Goal: Use online tool/utility: Utilize a website feature to perform a specific function

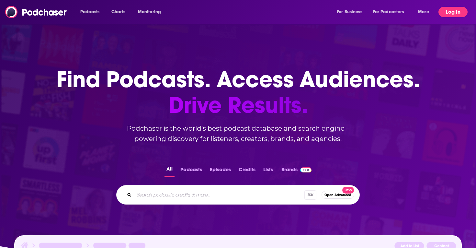
click at [450, 11] on button "Log In" at bounding box center [452, 12] width 29 height 10
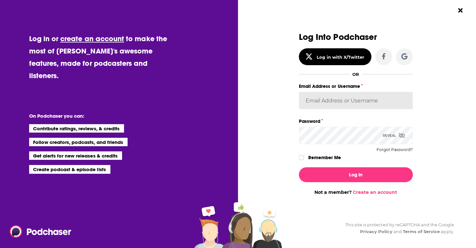
type input "sydneyk"
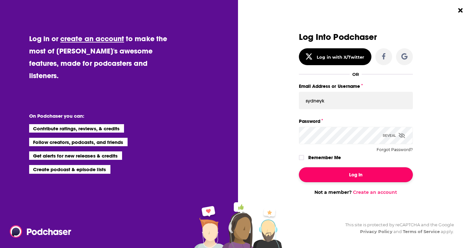
click at [354, 176] on button "Log In" at bounding box center [356, 174] width 114 height 15
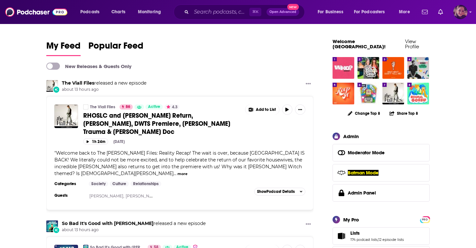
click at [460, 14] on img "Logged in as Sydneyk" at bounding box center [460, 12] width 14 height 14
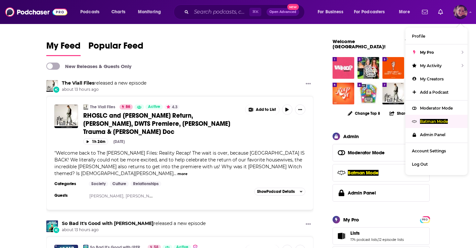
click at [432, 123] on div "Batman Mode" at bounding box center [436, 121] width 62 height 13
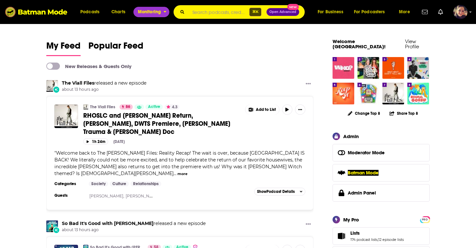
click at [153, 13] on span "Monitoring" at bounding box center [149, 11] width 23 height 9
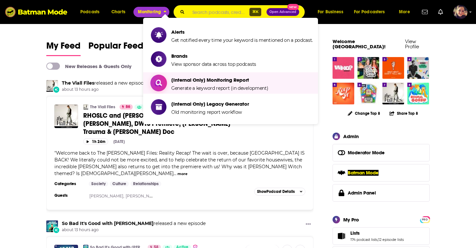
click at [190, 81] on span "[Internal Only] Monitoring Report" at bounding box center [219, 80] width 97 height 6
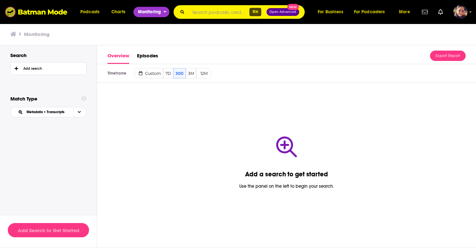
click at [152, 15] on span "Monitoring" at bounding box center [149, 11] width 23 height 9
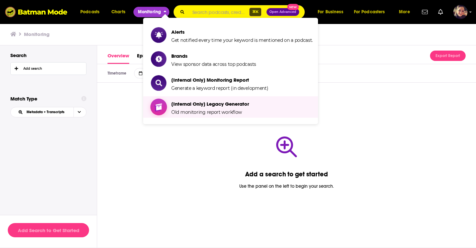
click at [194, 108] on span "[Internal Only] Legacy Generator Old monitoring report workflow" at bounding box center [210, 107] width 78 height 16
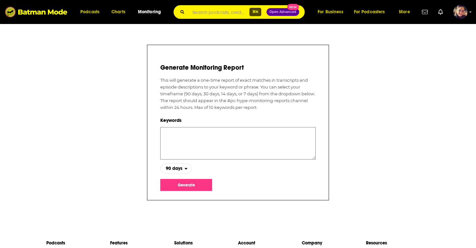
click at [201, 132] on textarea at bounding box center [237, 143] width 155 height 32
click at [174, 170] on span "90 days" at bounding box center [173, 168] width 24 height 11
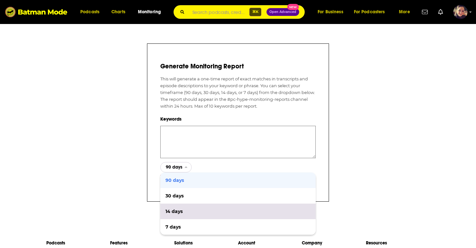
click at [175, 211] on span "14 days" at bounding box center [237, 211] width 145 height 5
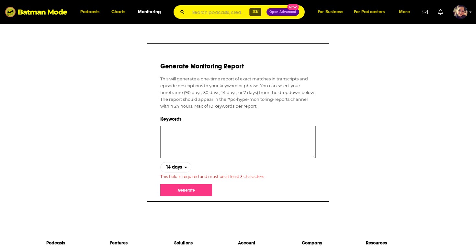
click at [178, 129] on textarea at bounding box center [237, 142] width 155 height 32
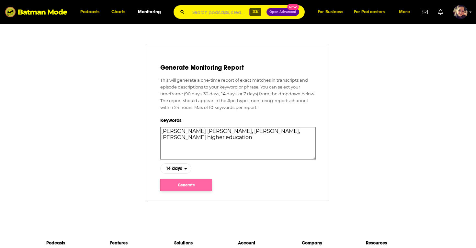
type textarea "[PERSON_NAME] [PERSON_NAME], [PERSON_NAME], [PERSON_NAME] higher education"
click at [188, 187] on button "Generate" at bounding box center [186, 185] width 52 height 12
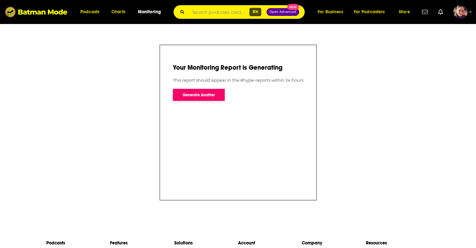
click at [194, 93] on button "Generate Another" at bounding box center [199, 95] width 52 height 12
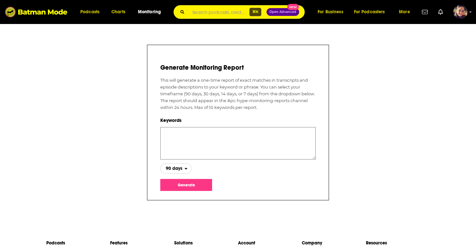
click at [181, 168] on span "90 days" at bounding box center [174, 168] width 17 height 5
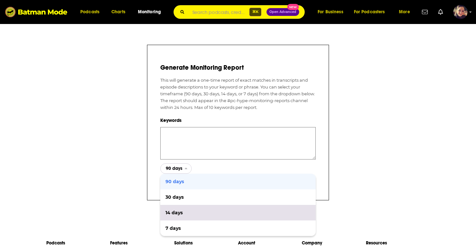
click at [173, 210] on span "14 days" at bounding box center [237, 212] width 145 height 5
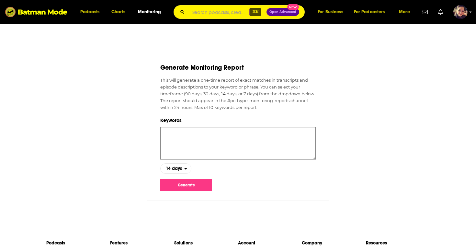
click at [170, 129] on textarea at bounding box center [237, 143] width 155 height 32
paste textarea "[PERSON_NAME], [PERSON_NAME], [PERSON_NAME], [PERSON_NAME], [PERSON_NAME]"
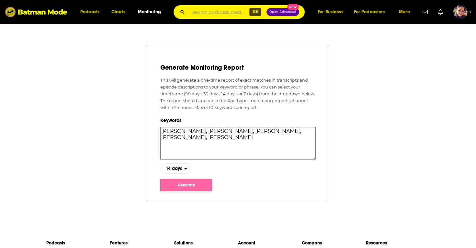
type textarea "[PERSON_NAME], [PERSON_NAME], [PERSON_NAME], [PERSON_NAME], [PERSON_NAME]"
click at [191, 182] on button "Generate" at bounding box center [186, 185] width 52 height 12
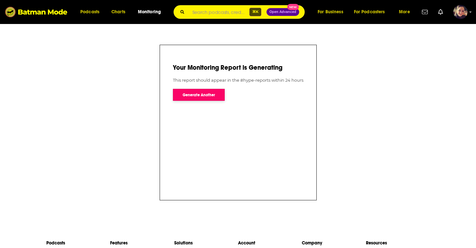
click at [197, 91] on button "Generate Another" at bounding box center [199, 95] width 52 height 12
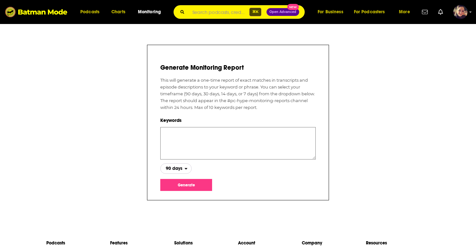
click at [181, 169] on span "90 days" at bounding box center [174, 168] width 17 height 5
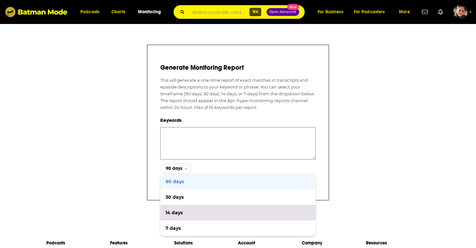
click at [176, 208] on div "14 days" at bounding box center [237, 213] width 155 height 16
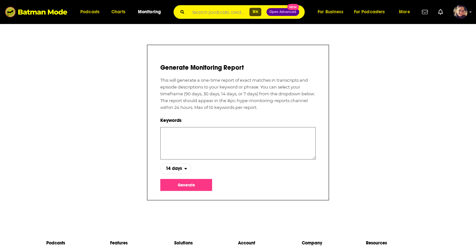
click at [172, 135] on textarea at bounding box center [237, 143] width 155 height 32
paste textarea "at and t ceo, t mobile ceo, verizon ceo, comcast ceo, charter ceo"
type textarea "at and t ceo, t mobile ceo, verizon ceo, comcast ceo, charter ceo"
click at [188, 183] on button "Generate" at bounding box center [186, 185] width 52 height 12
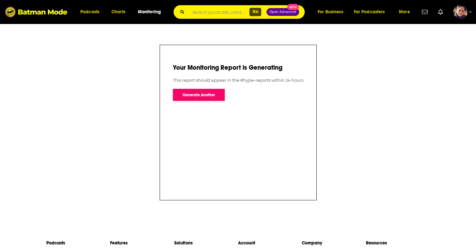
click at [193, 92] on button "Generate Another" at bounding box center [199, 95] width 52 height 12
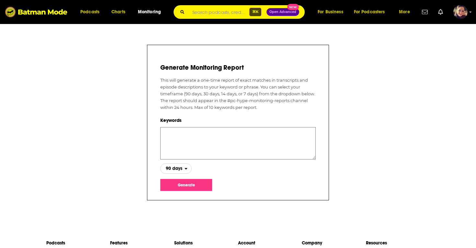
click at [182, 169] on span "90 days" at bounding box center [174, 168] width 17 height 5
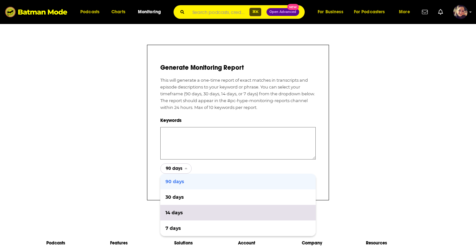
click at [174, 212] on span "14 days" at bounding box center [237, 212] width 145 height 5
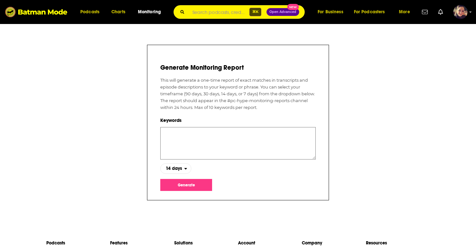
click at [179, 138] on textarea at bounding box center [237, 143] width 155 height 32
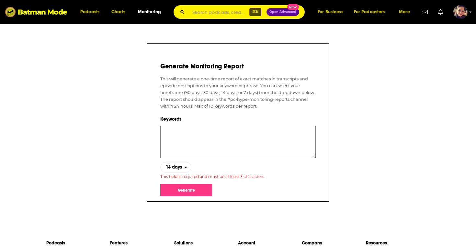
paste textarea "ACLU, ACLU’s, A C L U, A-C-L-U, American Civil Liberties Union"
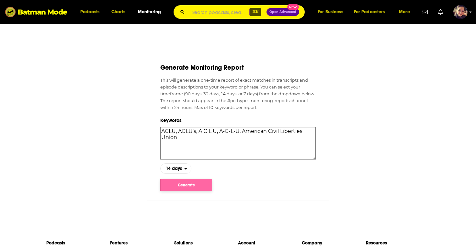
type textarea "ACLU, ACLU’s, A C L U, A-C-L-U, American Civil Liberties Union"
click at [187, 184] on button "Generate" at bounding box center [186, 185] width 52 height 12
